Goal: Information Seeking & Learning: Check status

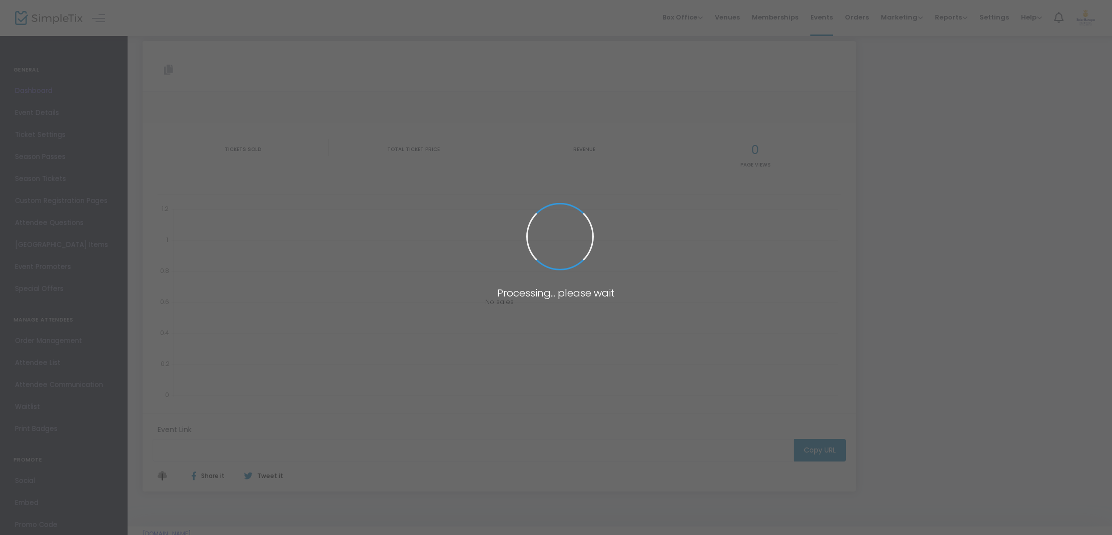
type input "[URL][DOMAIN_NAME]"
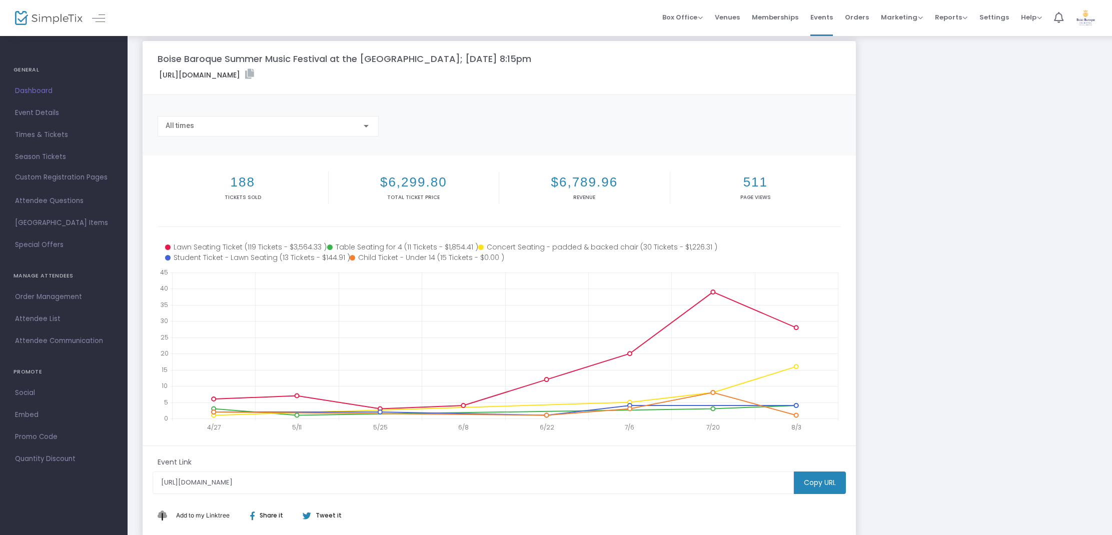
click at [76, 100] on link "Dashboard" at bounding box center [64, 91] width 128 height 22
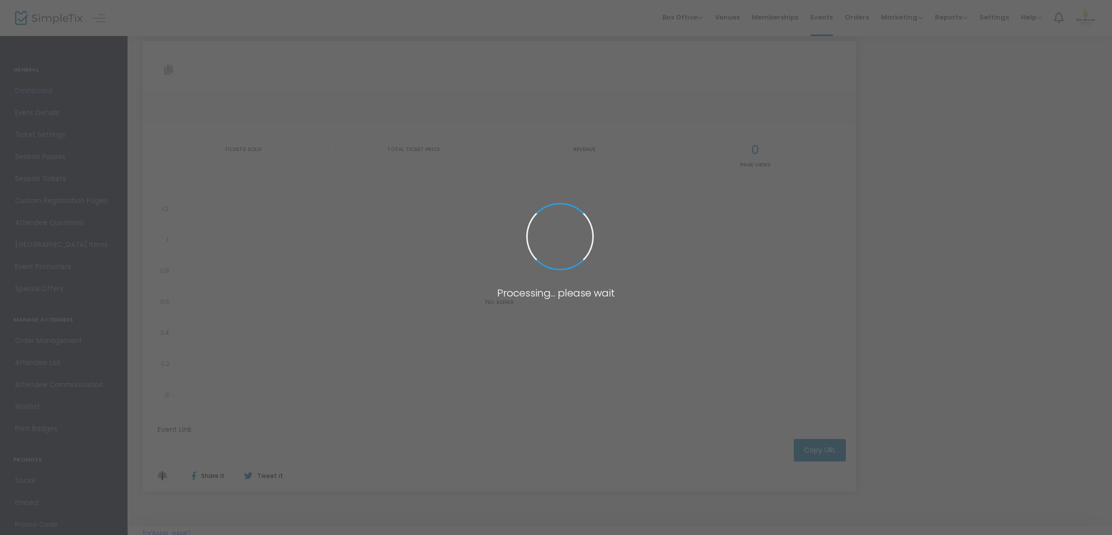
type input "https://www.simpletix.com/e/boise-baroque-summer-music-festival-at-the-tickets-…"
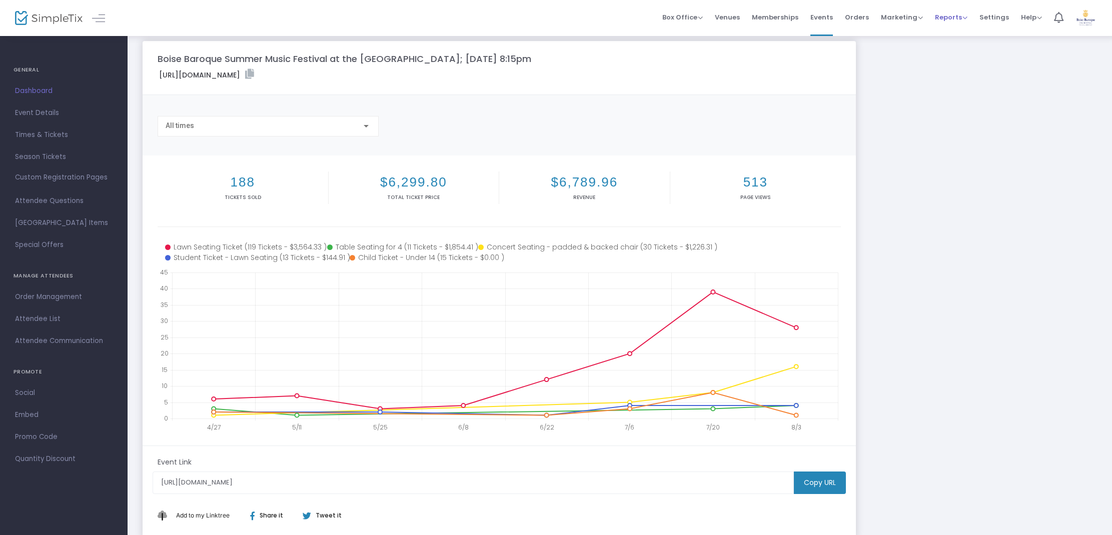
click at [959, 19] on span "Reports" at bounding box center [951, 18] width 33 height 10
click at [957, 31] on li "Analytics" at bounding box center [967, 34] width 65 height 20
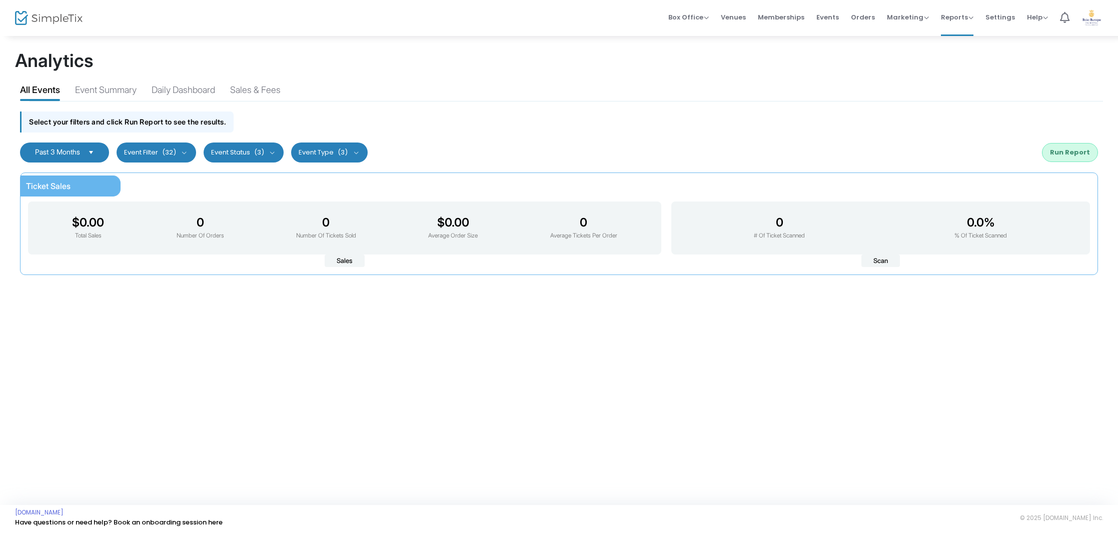
click at [255, 147] on button "Event Status (3)" at bounding box center [244, 153] width 81 height 20
click at [258, 203] on span "Active" at bounding box center [307, 203] width 125 height 12
click at [236, 208] on input "Active" at bounding box center [236, 208] width 1 height 1
checkbox input "false"
click at [240, 181] on span at bounding box center [236, 184] width 10 height 10
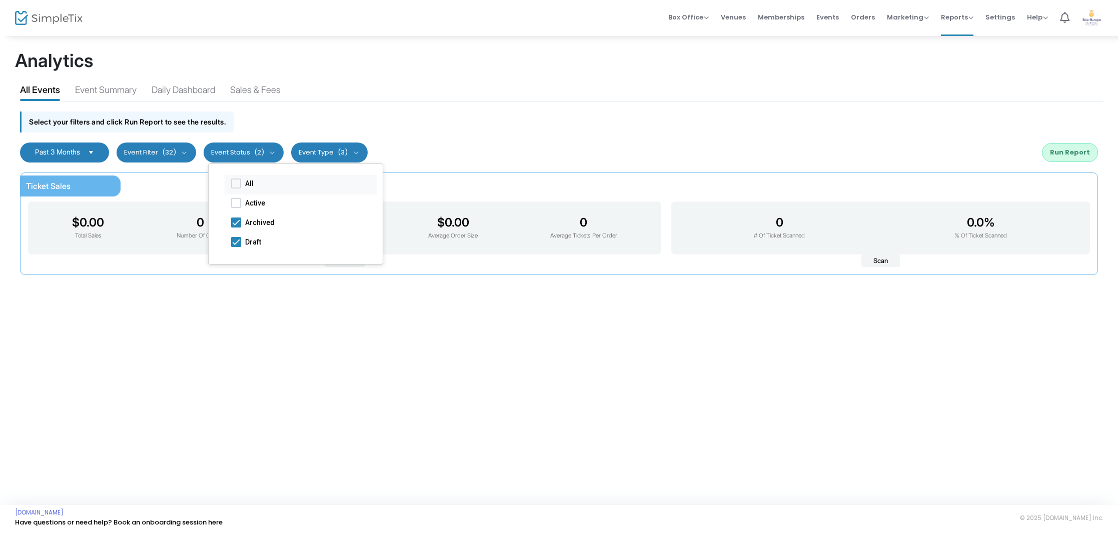
click at [236, 189] on input "All" at bounding box center [236, 189] width 1 height 1
checkbox input "true"
click at [234, 182] on span at bounding box center [236, 184] width 10 height 10
click at [236, 189] on input "All" at bounding box center [236, 189] width 1 height 1
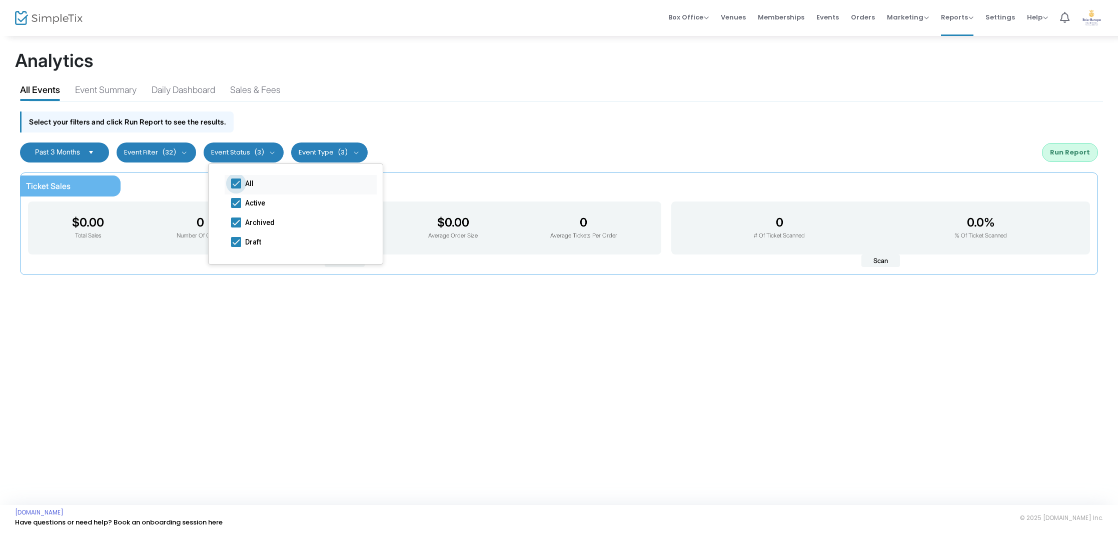
checkbox input "false"
click at [238, 202] on span at bounding box center [236, 203] width 10 height 10
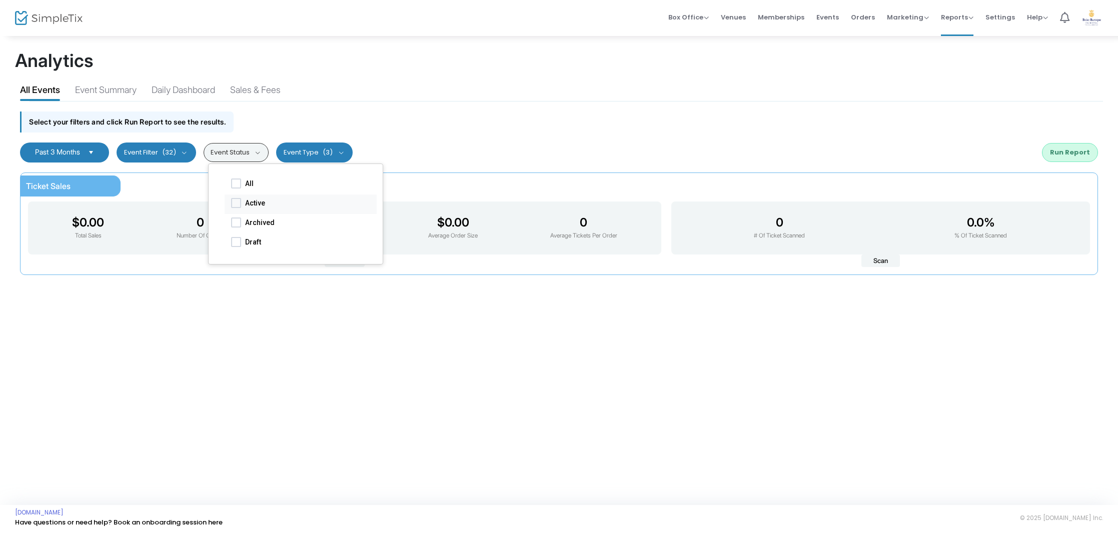
click at [236, 208] on input "Active" at bounding box center [236, 208] width 1 height 1
checkbox input "true"
click at [59, 151] on span "Past 3 Months" at bounding box center [57, 152] width 45 height 9
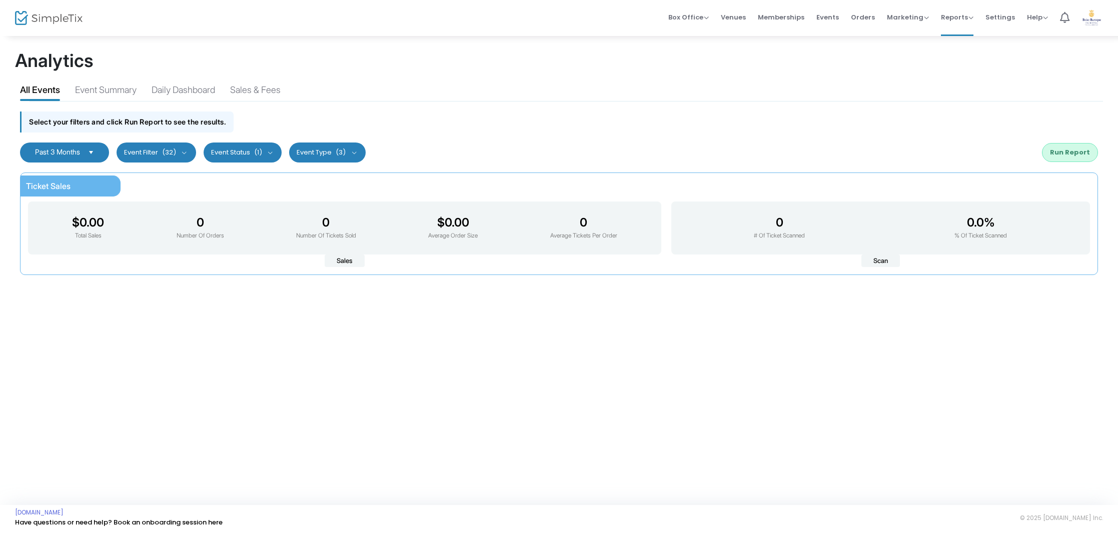
click at [59, 151] on span "Past 3 Months" at bounding box center [57, 152] width 45 height 9
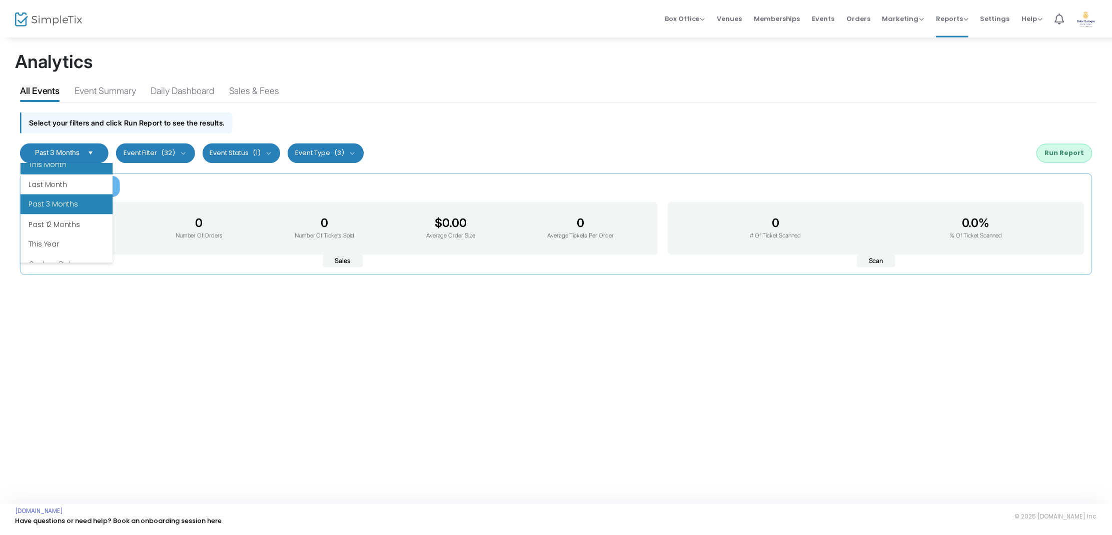
scroll to position [120, 0]
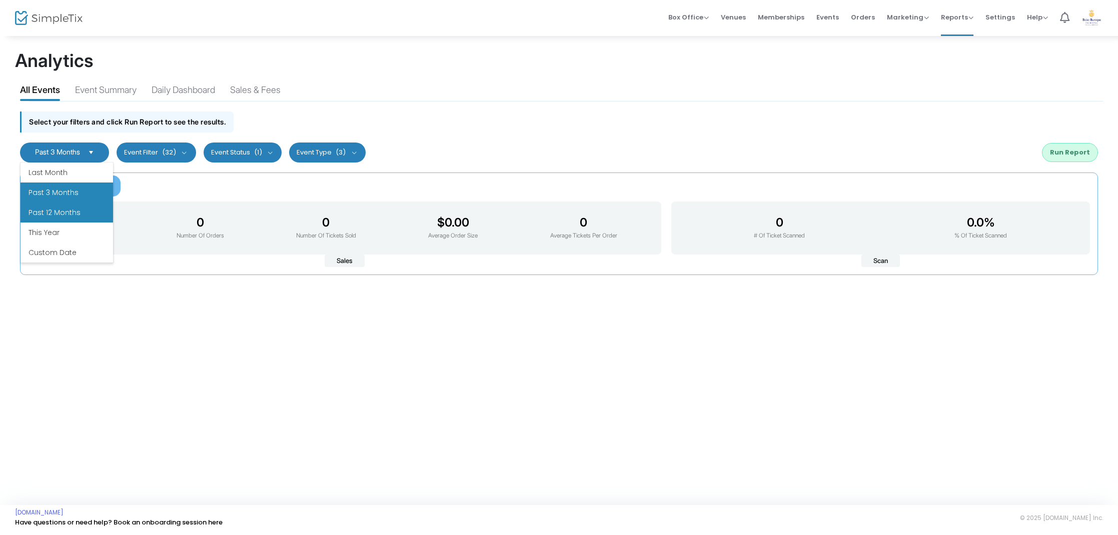
click at [65, 217] on li "Past 12 Months" at bounding box center [67, 213] width 93 height 20
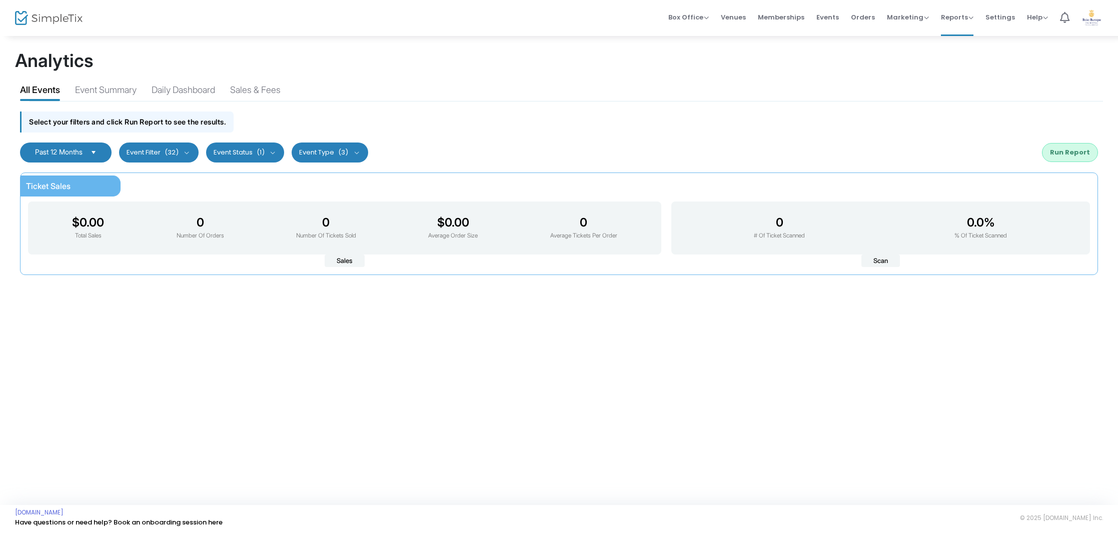
click at [1068, 153] on button "Run Report" at bounding box center [1070, 152] width 56 height 19
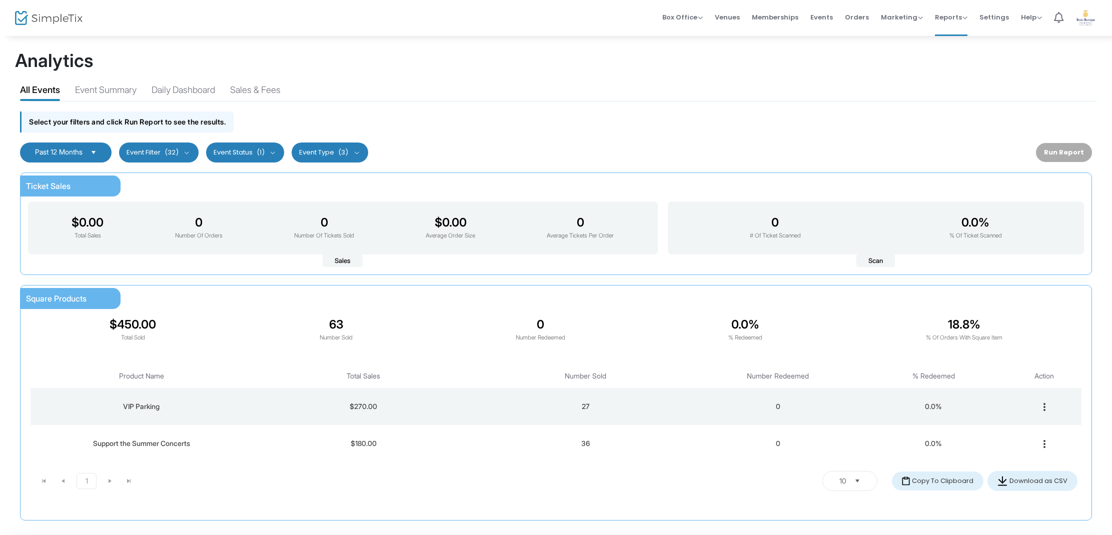
scroll to position [0, 0]
click at [196, 154] on button "Event Filter (32)" at bounding box center [159, 153] width 80 height 20
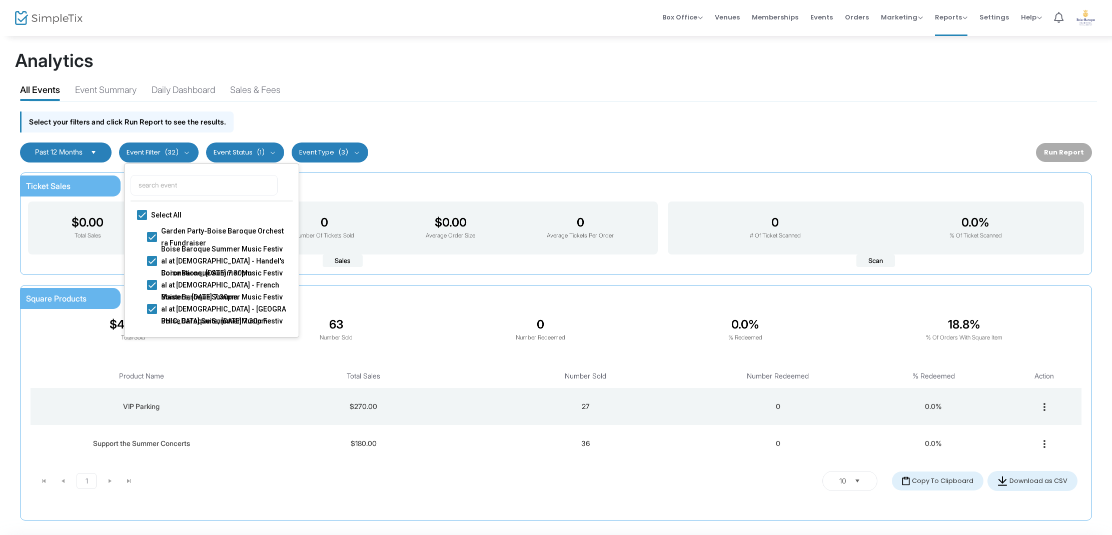
click at [235, 151] on button "Event Status (1)" at bounding box center [245, 153] width 79 height 20
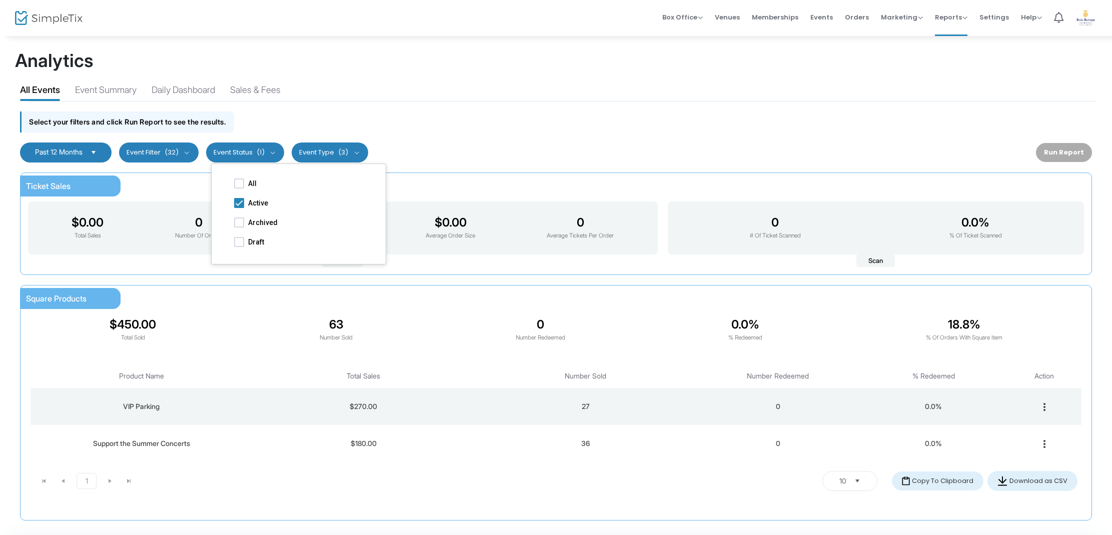
click at [93, 156] on span "Select" at bounding box center [94, 152] width 17 height 17
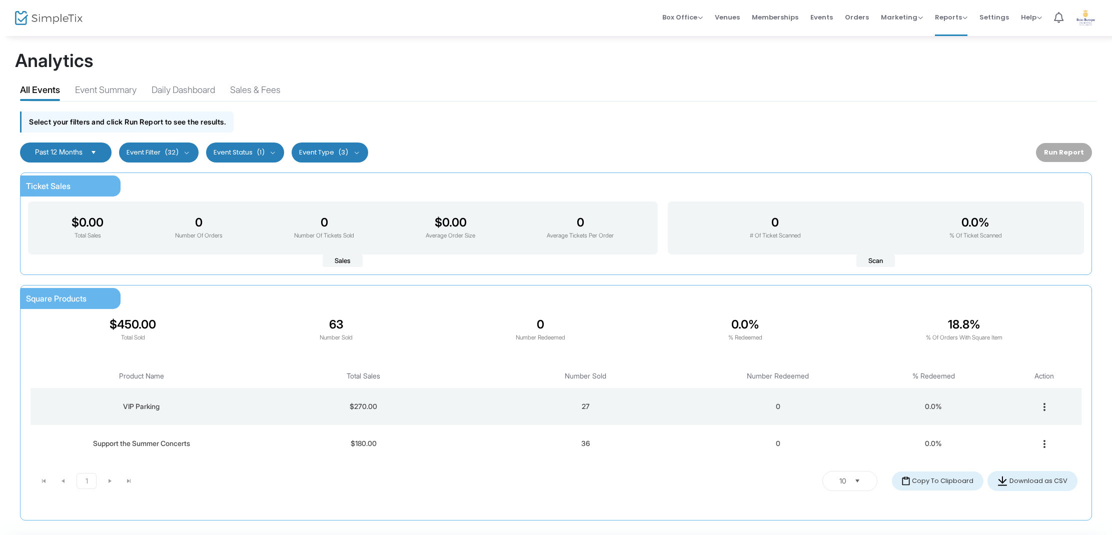
click at [339, 153] on button "Event Type (3)" at bounding box center [330, 153] width 77 height 20
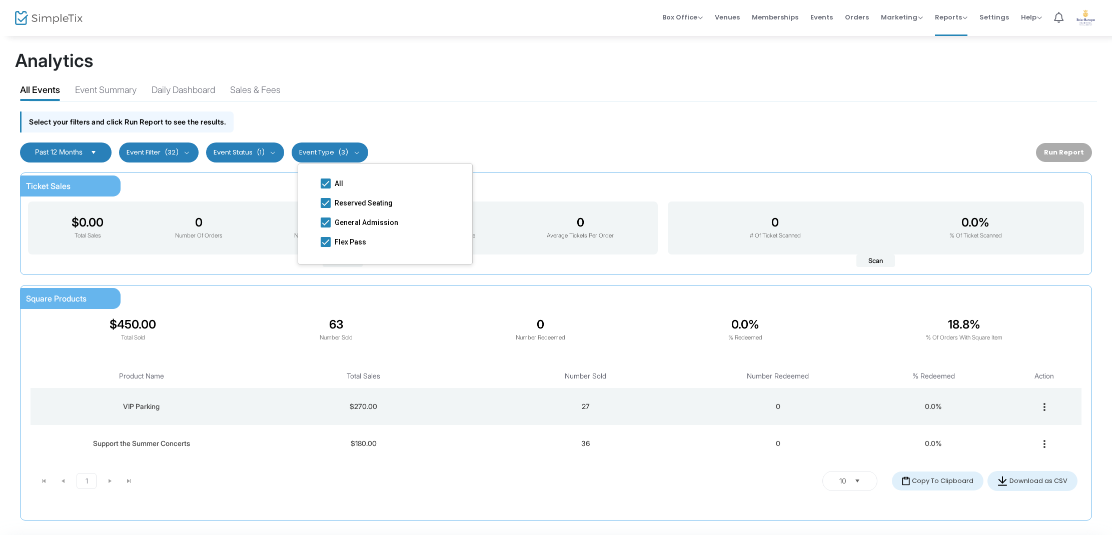
click at [191, 156] on button "Event Filter (32)" at bounding box center [159, 153] width 80 height 20
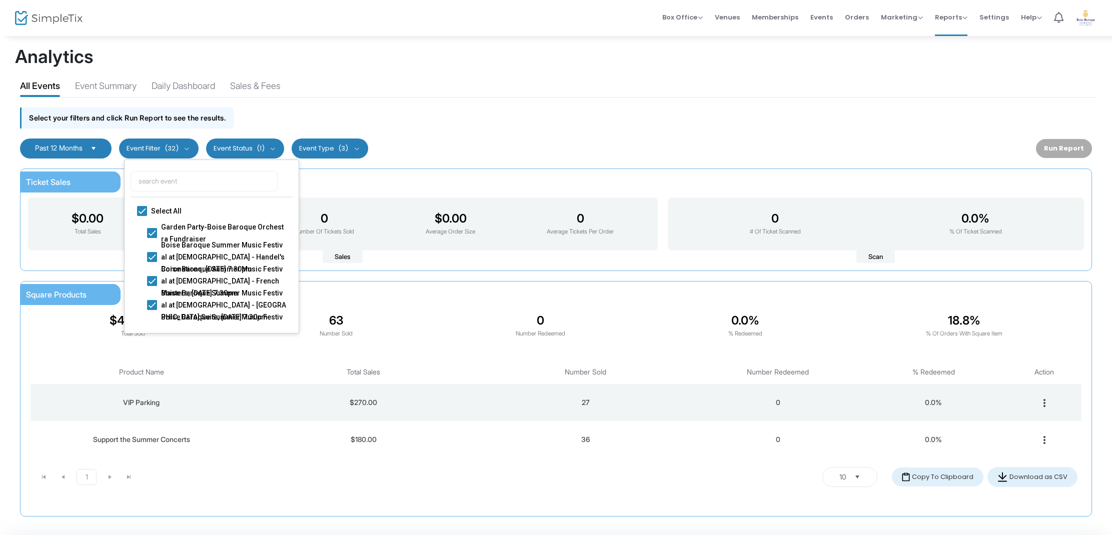
scroll to position [5, 0]
click at [437, 100] on div "Select your filters and click Run Report to see the results." at bounding box center [556, 115] width 1082 height 36
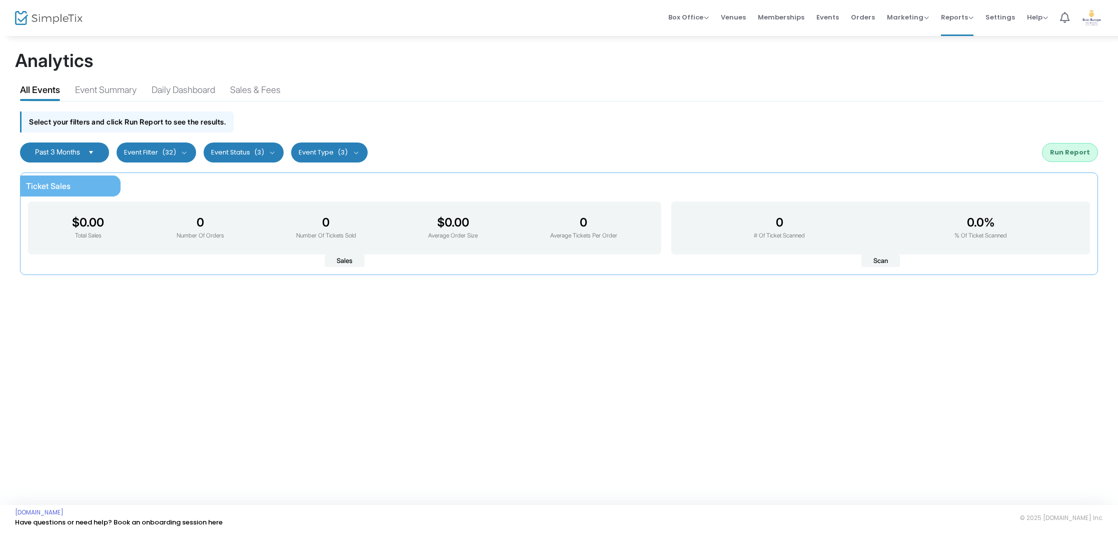
click at [94, 151] on span "Select" at bounding box center [91, 152] width 17 height 17
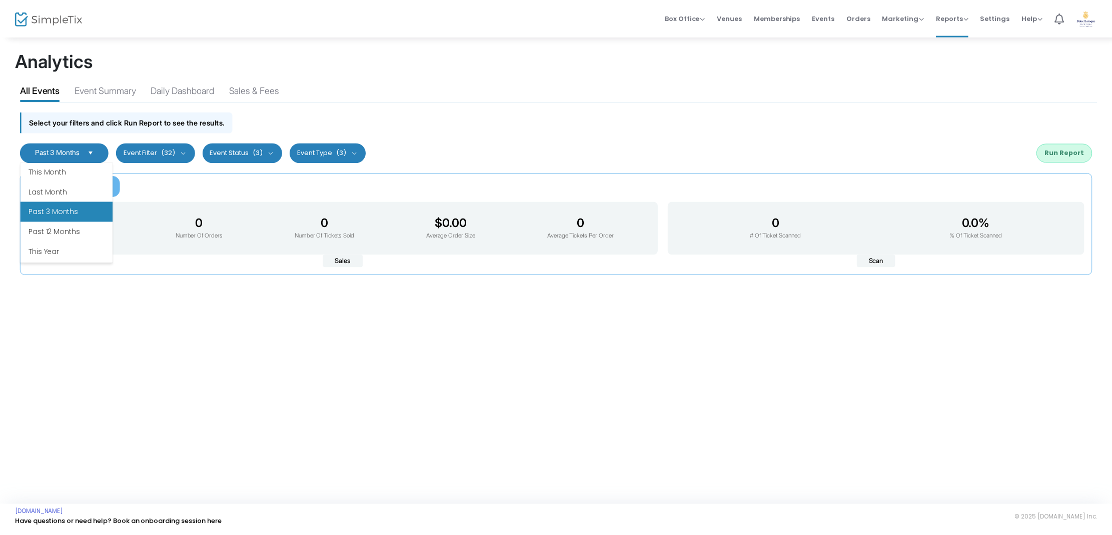
scroll to position [120, 0]
click at [84, 217] on li "Past 12 Months" at bounding box center [67, 213] width 93 height 20
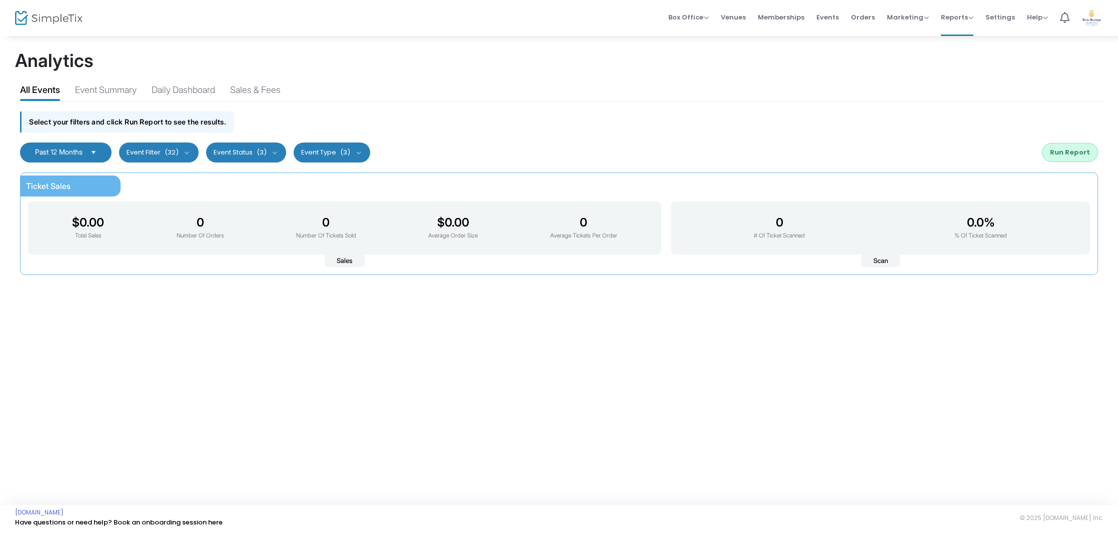
click at [259, 156] on button "Event Status (3)" at bounding box center [246, 153] width 81 height 20
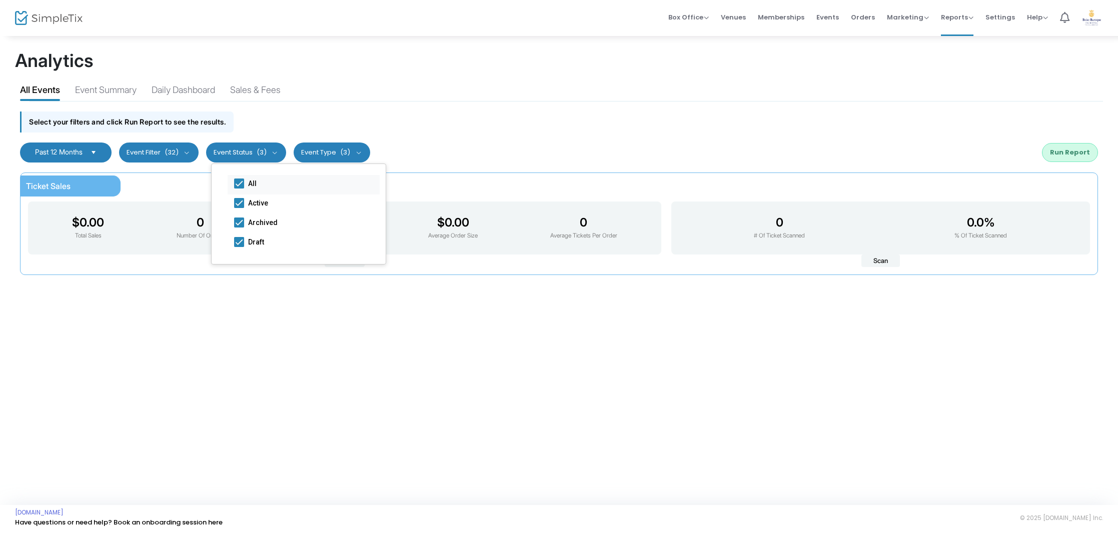
click at [241, 186] on span at bounding box center [239, 184] width 10 height 10
click at [239, 189] on input "All" at bounding box center [239, 189] width 1 height 1
checkbox input "false"
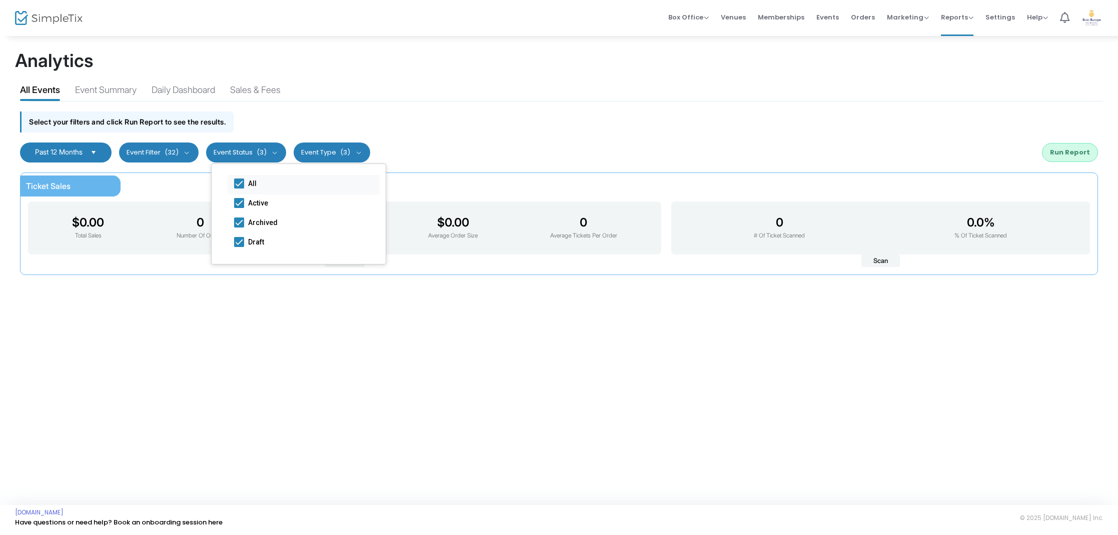
checkbox input "false"
click at [240, 205] on span at bounding box center [239, 203] width 10 height 10
click at [239, 208] on input "Active" at bounding box center [239, 208] width 1 height 1
checkbox input "true"
click at [1076, 153] on button "Run Report" at bounding box center [1070, 152] width 56 height 19
